Goal: Task Accomplishment & Management: Use online tool/utility

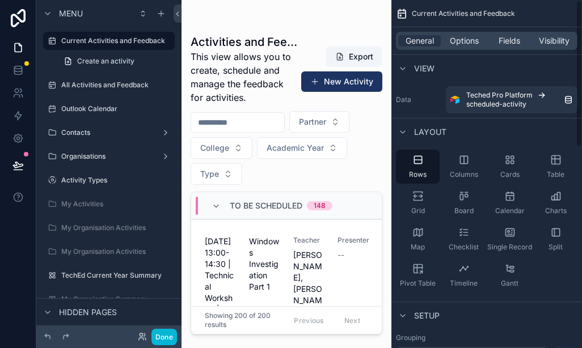
click at [473, 37] on span "Options" at bounding box center [464, 40] width 29 height 11
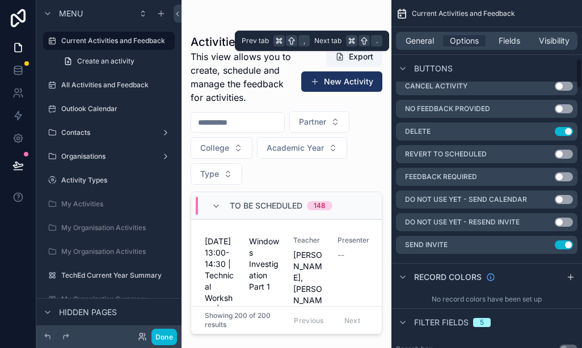
scroll to position [733, 0]
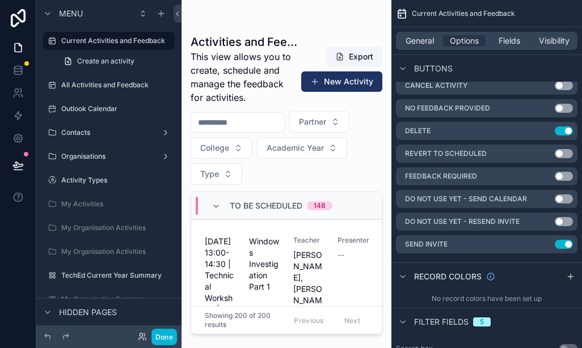
click at [0, 0] on icon "scrollable content" at bounding box center [0, 0] width 0 height 0
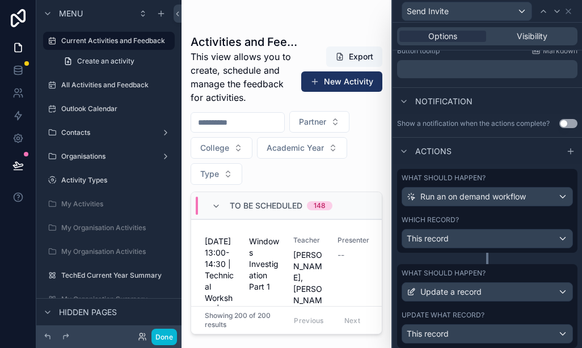
scroll to position [182, 0]
click at [560, 329] on div "This record" at bounding box center [487, 334] width 170 height 18
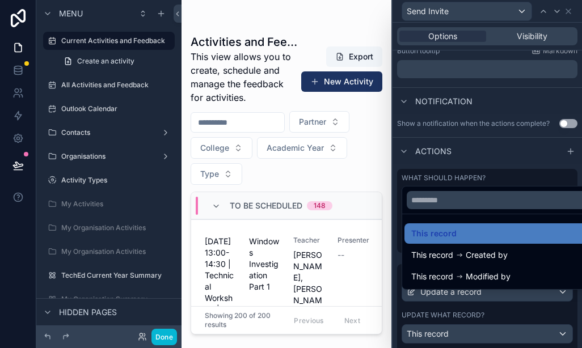
click at [561, 331] on div at bounding box center [486, 174] width 189 height 348
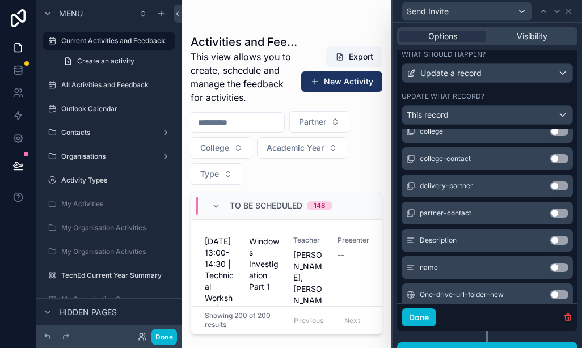
scroll to position [0, 0]
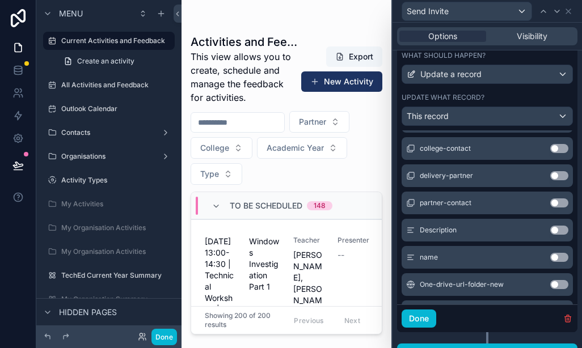
click at [562, 332] on div "Done" at bounding box center [487, 318] width 180 height 28
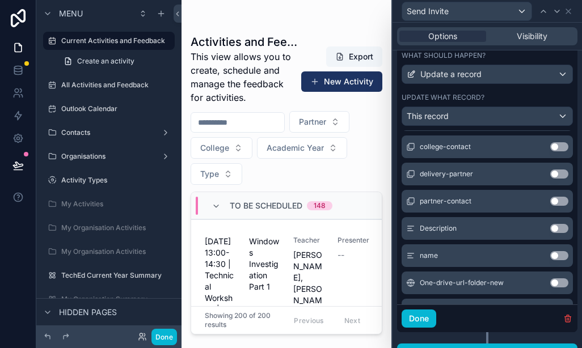
click at [570, 316] on icon "button" at bounding box center [568, 316] width 6 height 0
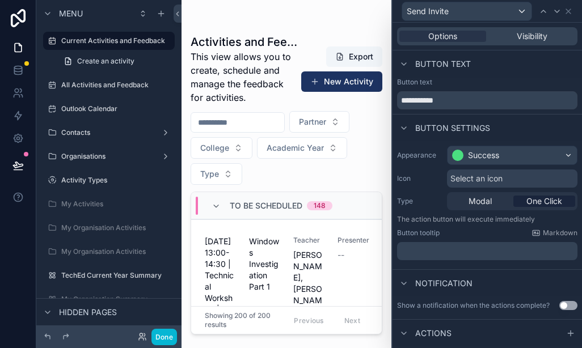
scroll to position [0, 0]
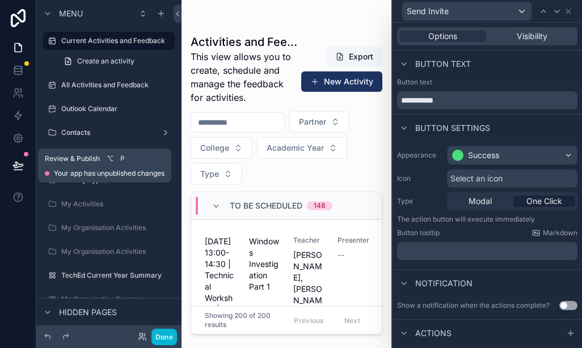
click at [79, 153] on div "Review & Publish ⌥ P Your app has unpublished changes" at bounding box center [105, 165] width 120 height 25
click at [134, 169] on span "Your app has unpublished changes" at bounding box center [109, 173] width 111 height 9
click at [26, 150] on button at bounding box center [18, 166] width 25 height 32
click at [24, 152] on div at bounding box center [26, 154] width 5 height 5
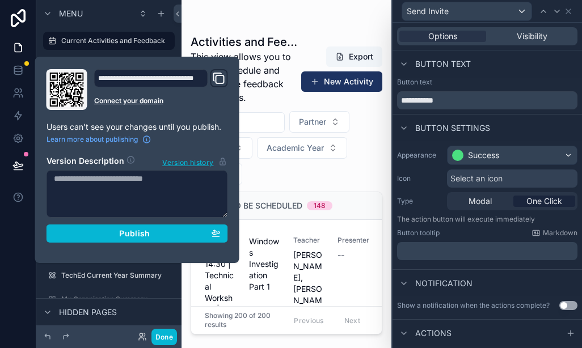
click at [98, 225] on button "Publish" at bounding box center [136, 234] width 181 height 18
